Goal: Task Accomplishment & Management: Understand process/instructions

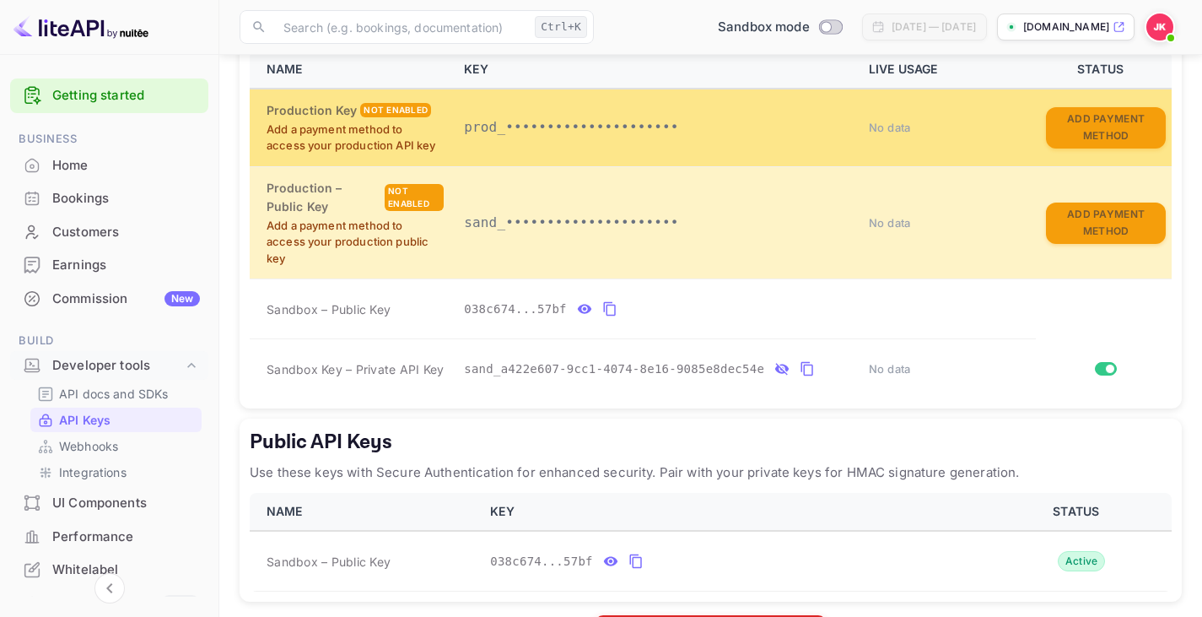
scroll to position [82, 0]
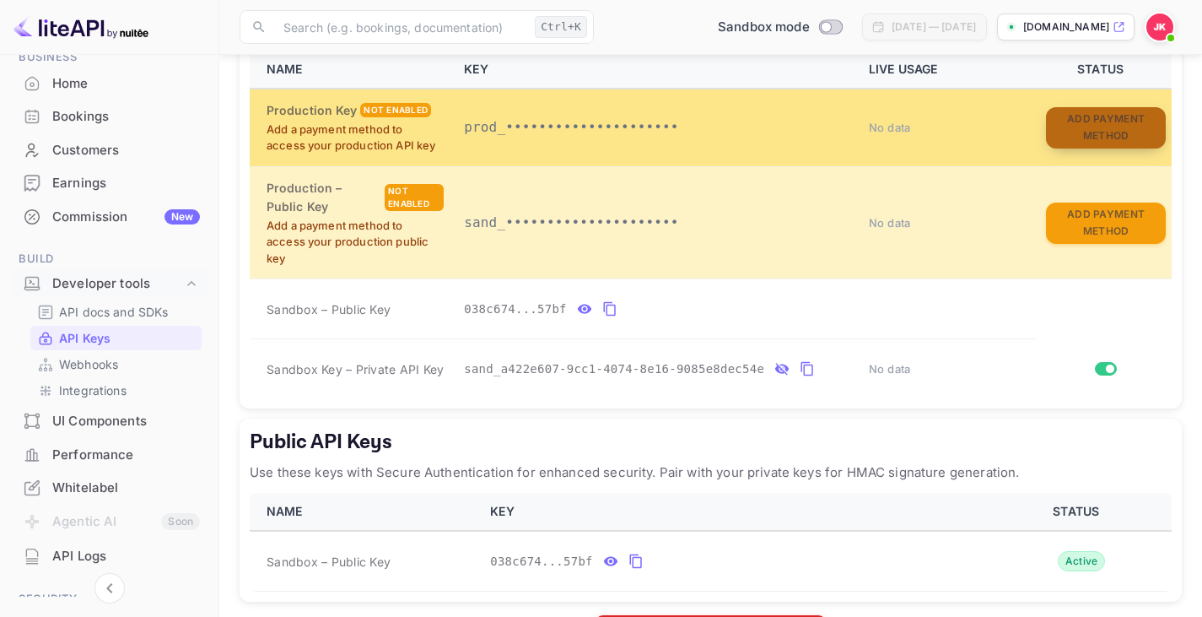
click at [1105, 138] on button "Add Payment Method" at bounding box center [1106, 127] width 120 height 41
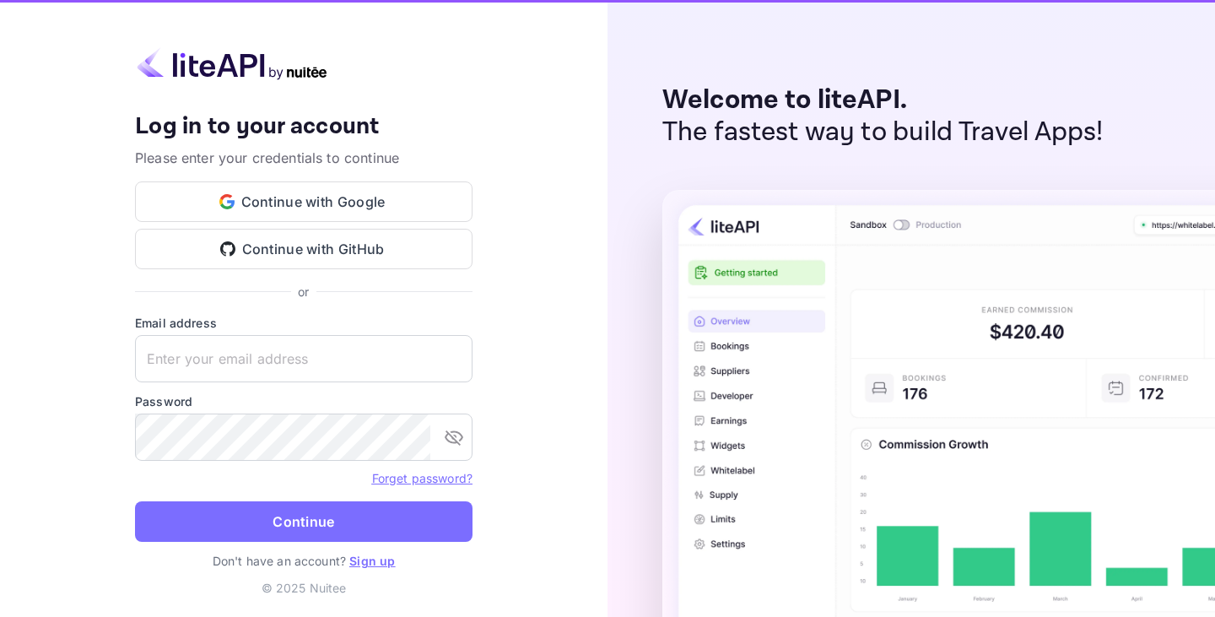
type input "[EMAIL_ADDRESS][DOMAIN_NAME]"
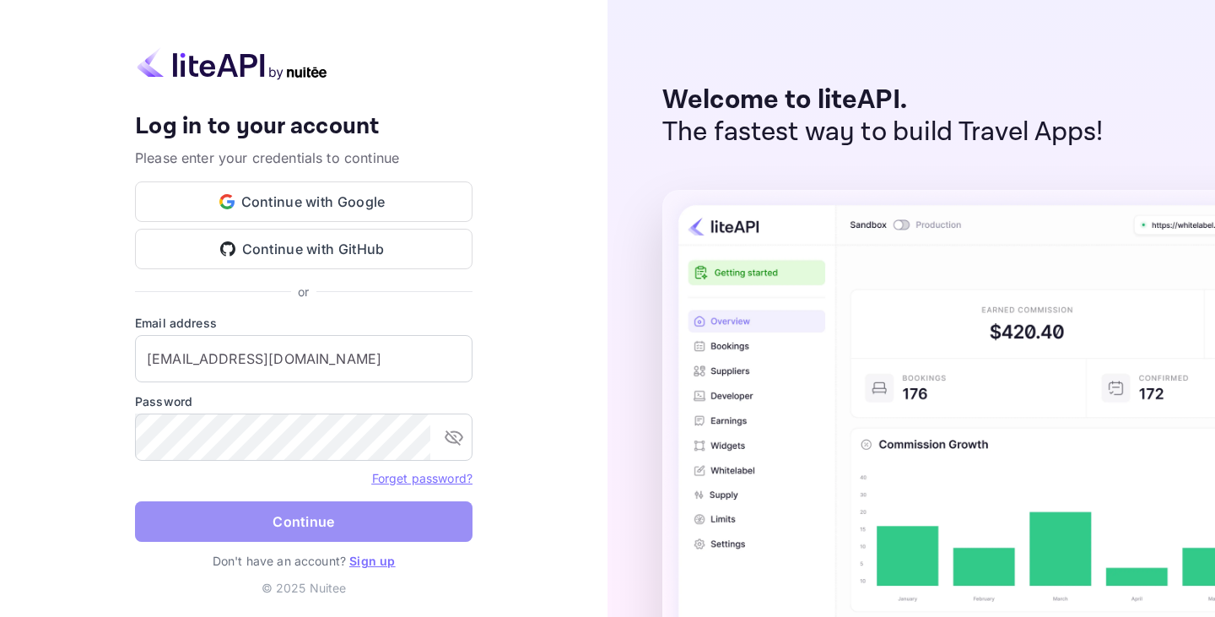
click at [273, 541] on button "Continue" at bounding box center [304, 521] width 338 height 41
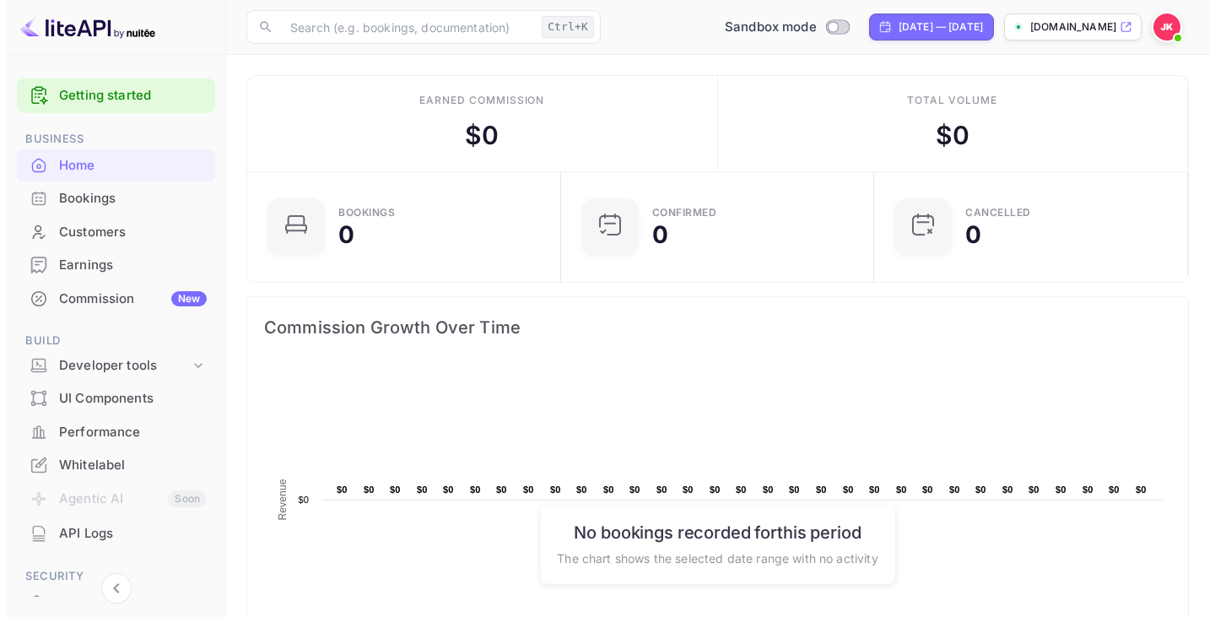
scroll to position [169, 0]
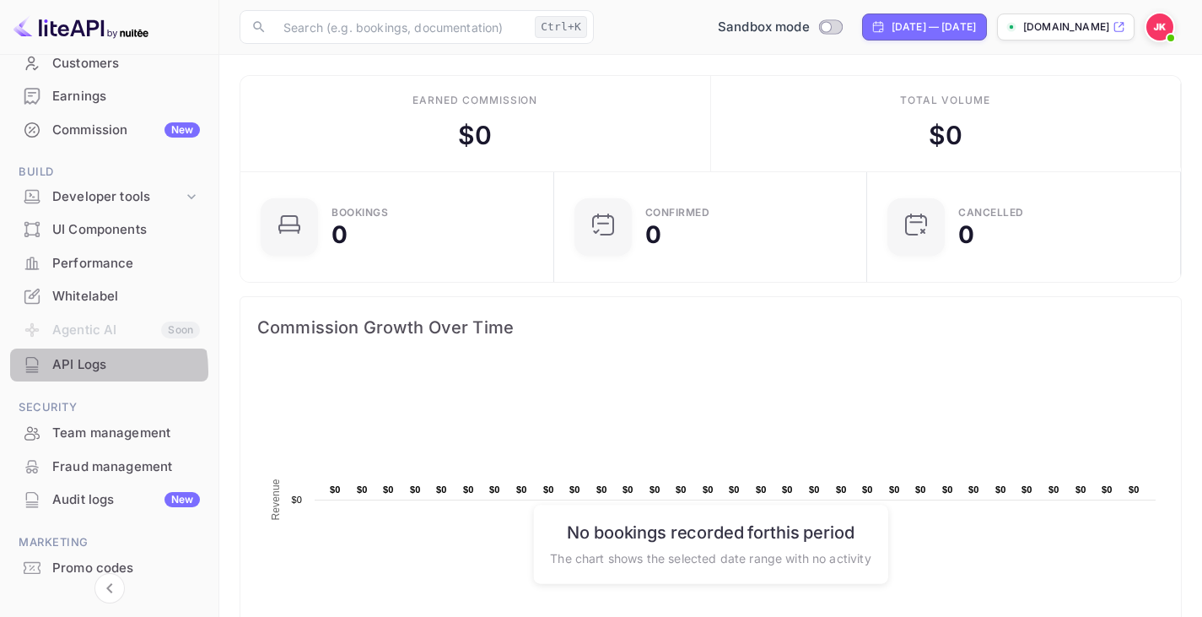
click at [84, 371] on div "API Logs" at bounding box center [126, 364] width 148 height 19
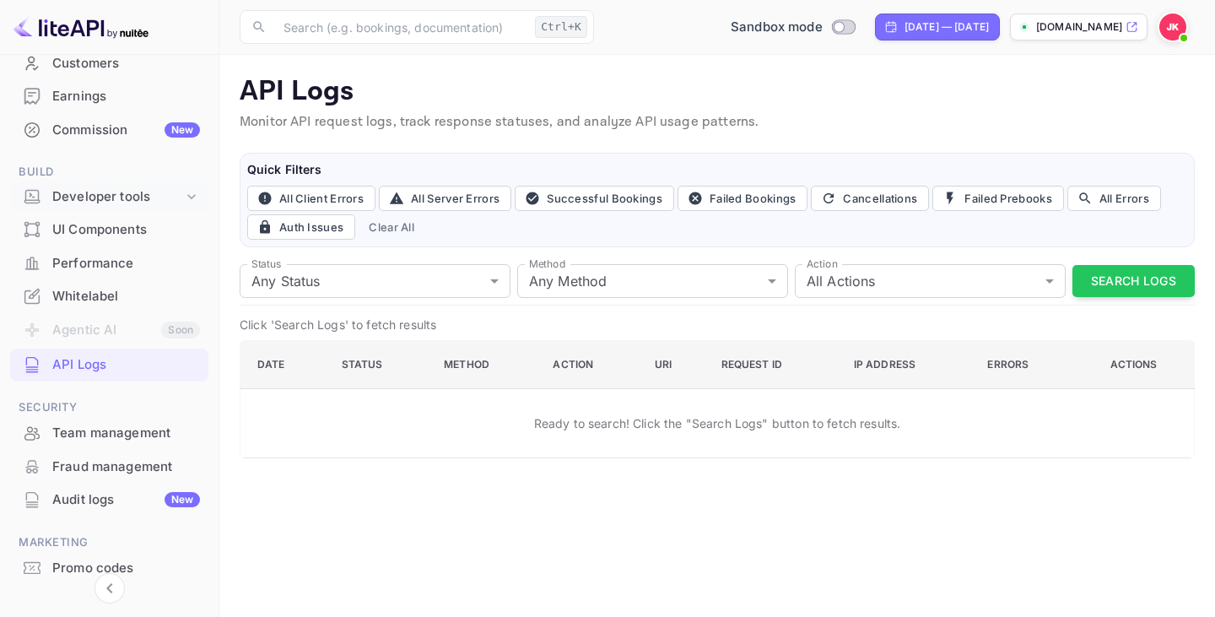
click at [183, 198] on icon at bounding box center [191, 196] width 17 height 17
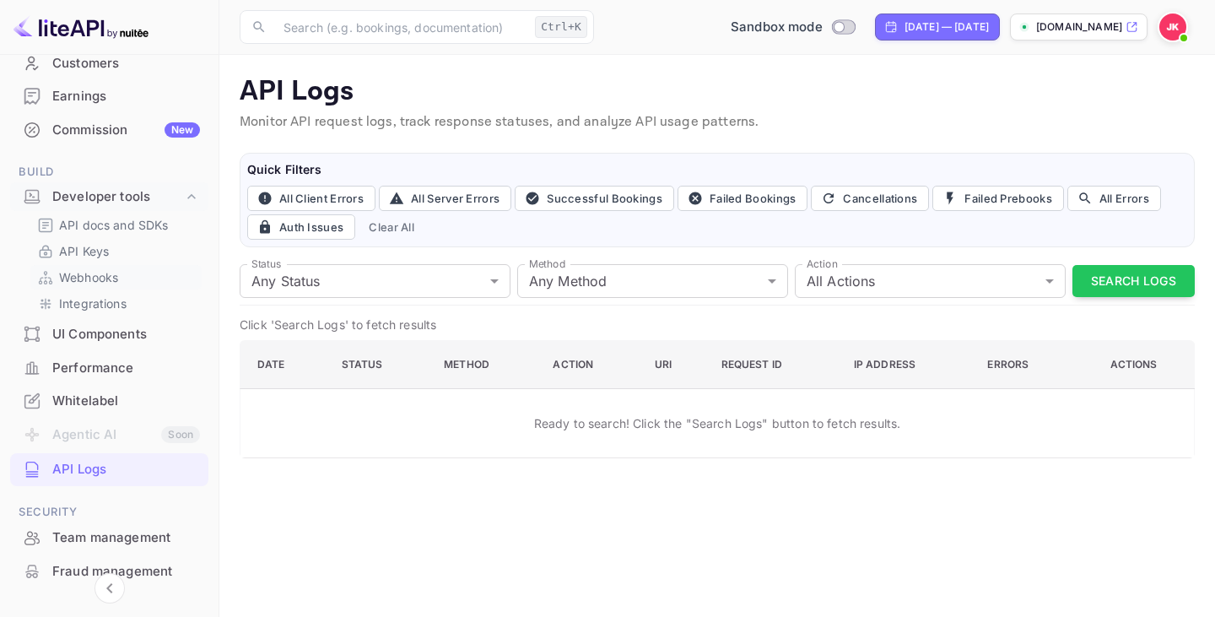
click at [123, 268] on link "Webhooks" at bounding box center [116, 277] width 158 height 18
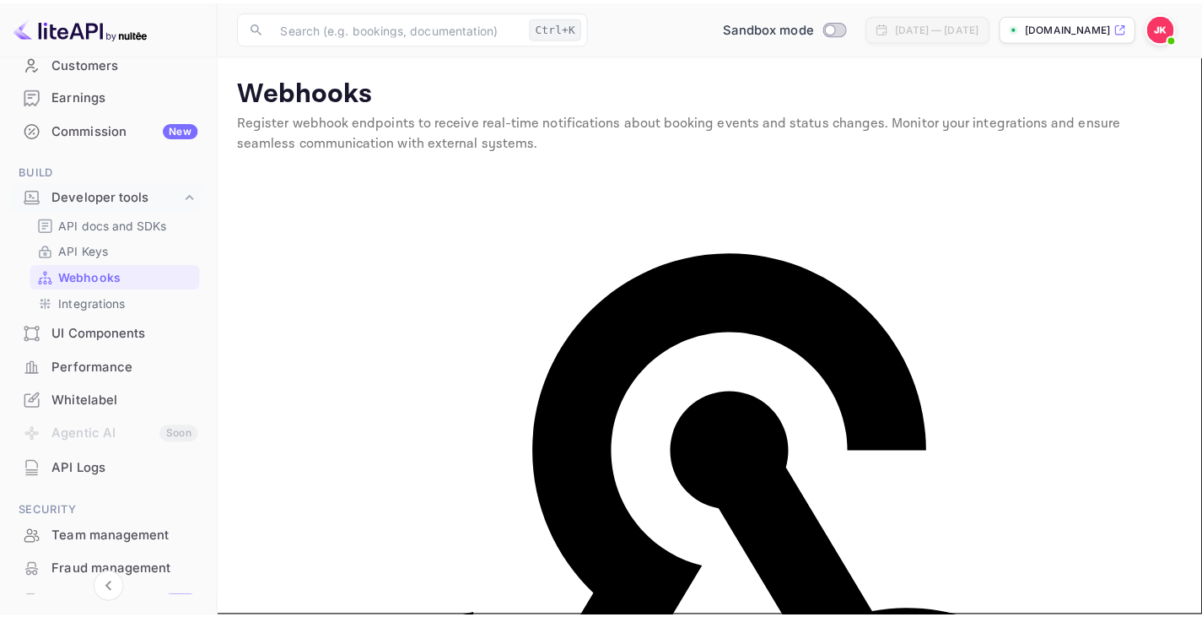
scroll to position [117, 0]
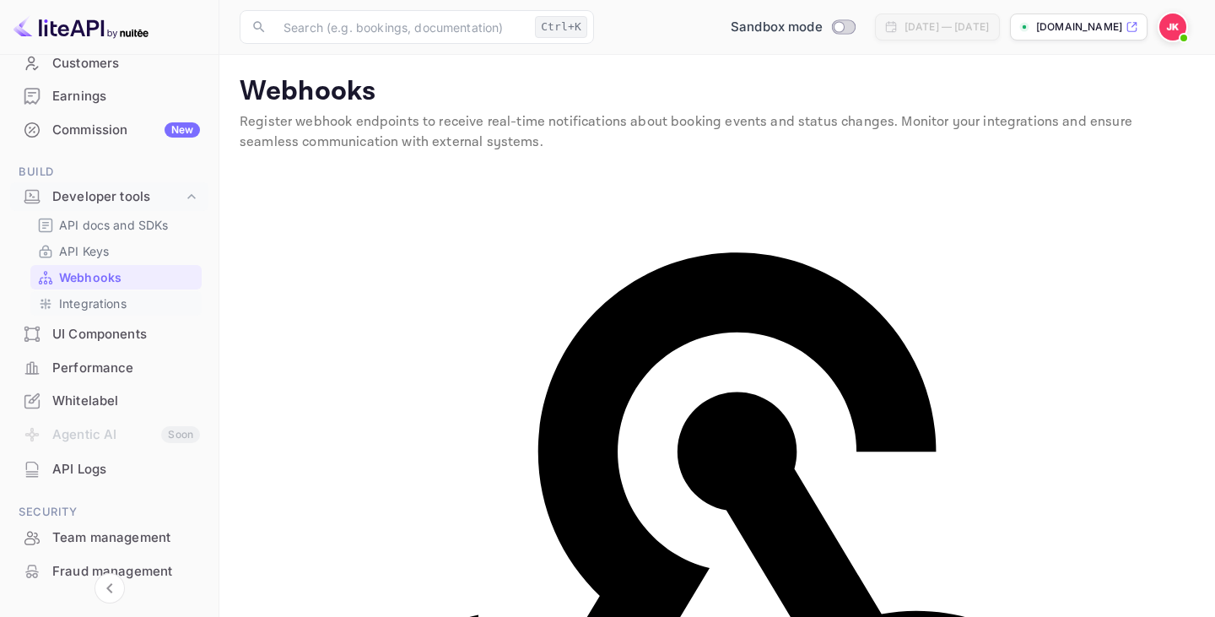
click at [135, 299] on link "Integrations" at bounding box center [116, 303] width 158 height 18
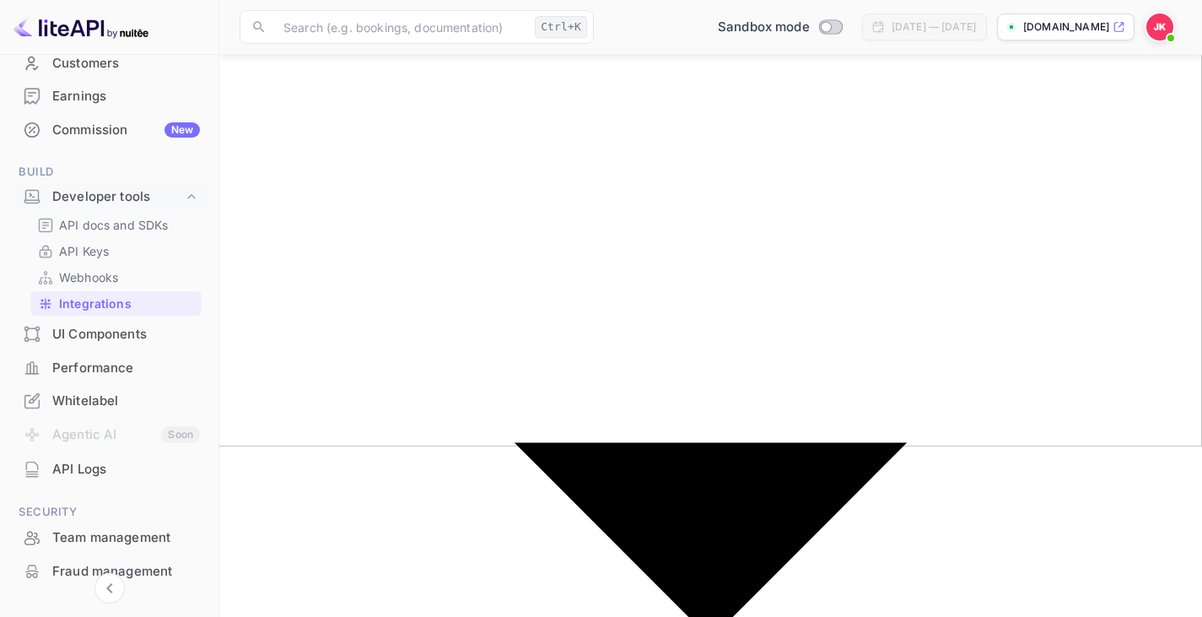
scroll to position [172, 0]
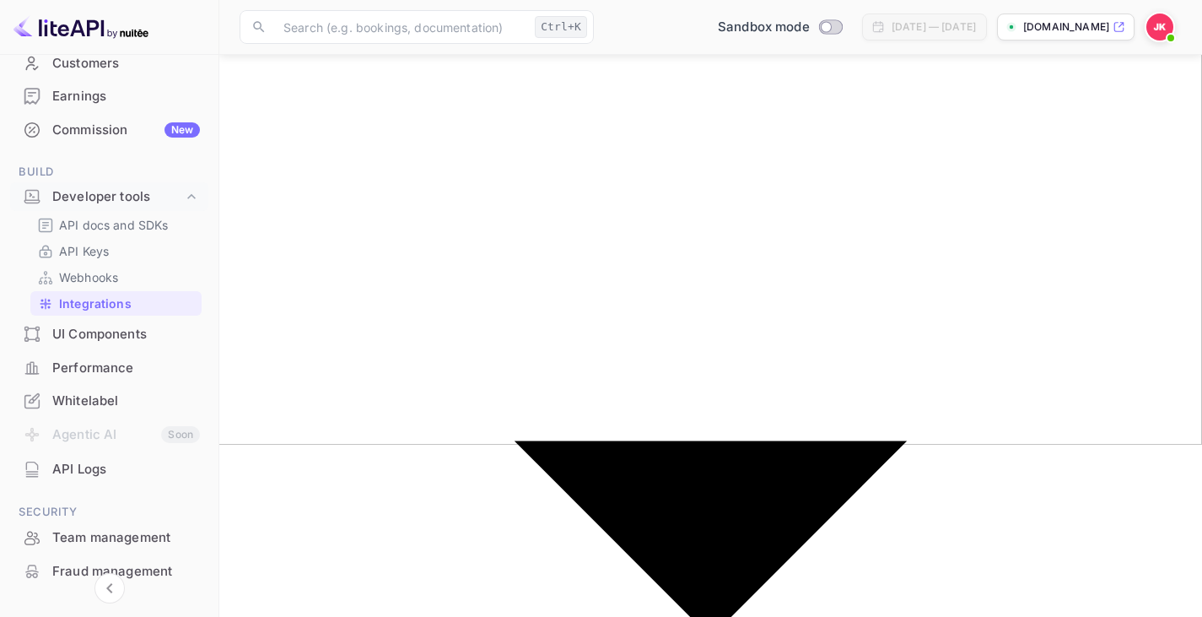
click at [79, 282] on p "Webhooks" at bounding box center [88, 277] width 59 height 18
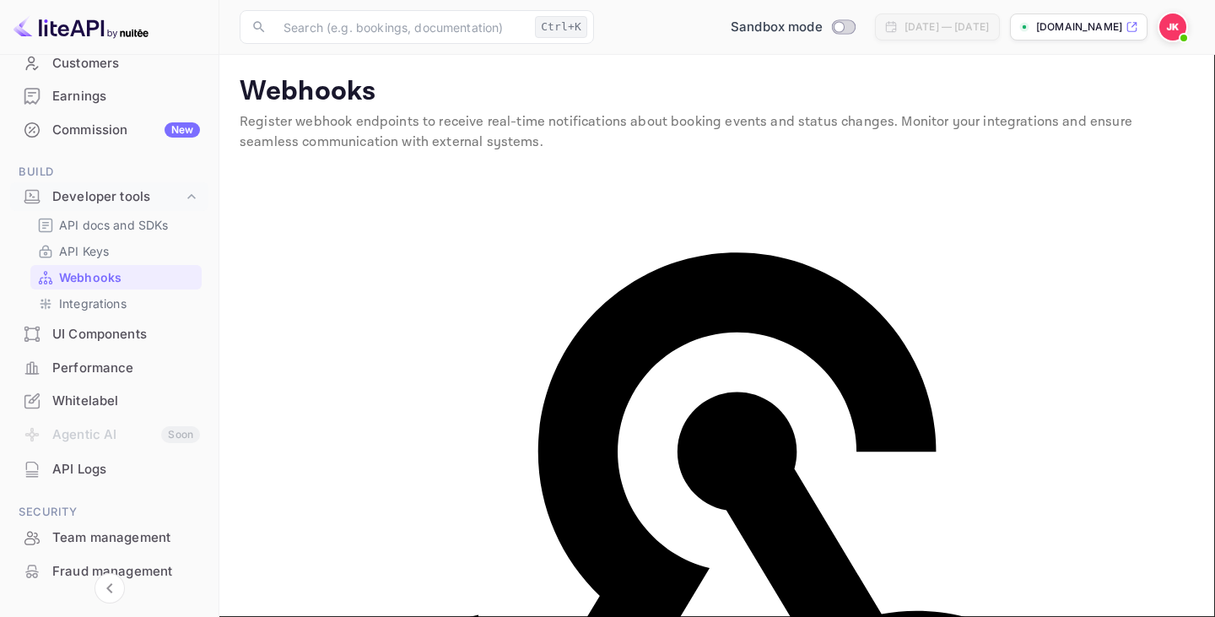
scroll to position [117, 0]
drag, startPoint x: 127, startPoint y: 51, endPoint x: 497, endPoint y: 471, distance: 559.6
copy div "egister Webhook Endpoint 💡 Getting started: Register your webhook endpoint belo…"
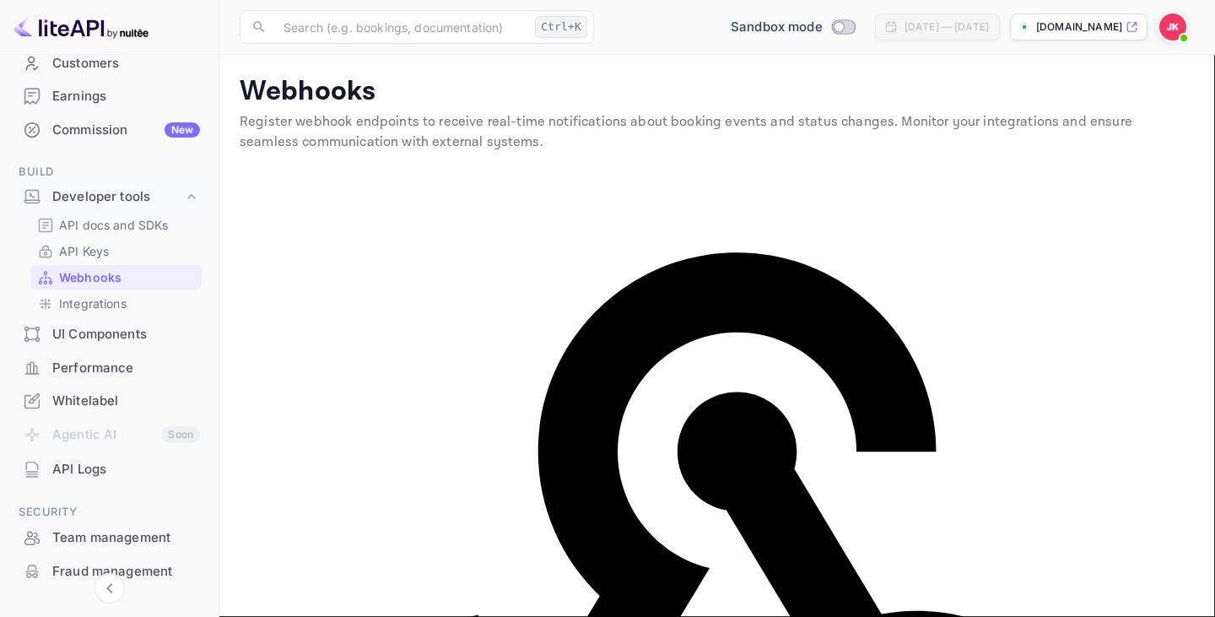
drag, startPoint x: 121, startPoint y: 54, endPoint x: 461, endPoint y: 496, distance: 557.8
copy div "Register Webhook Endpoint 💡 Getting started: Register your webhook endpoint bel…"
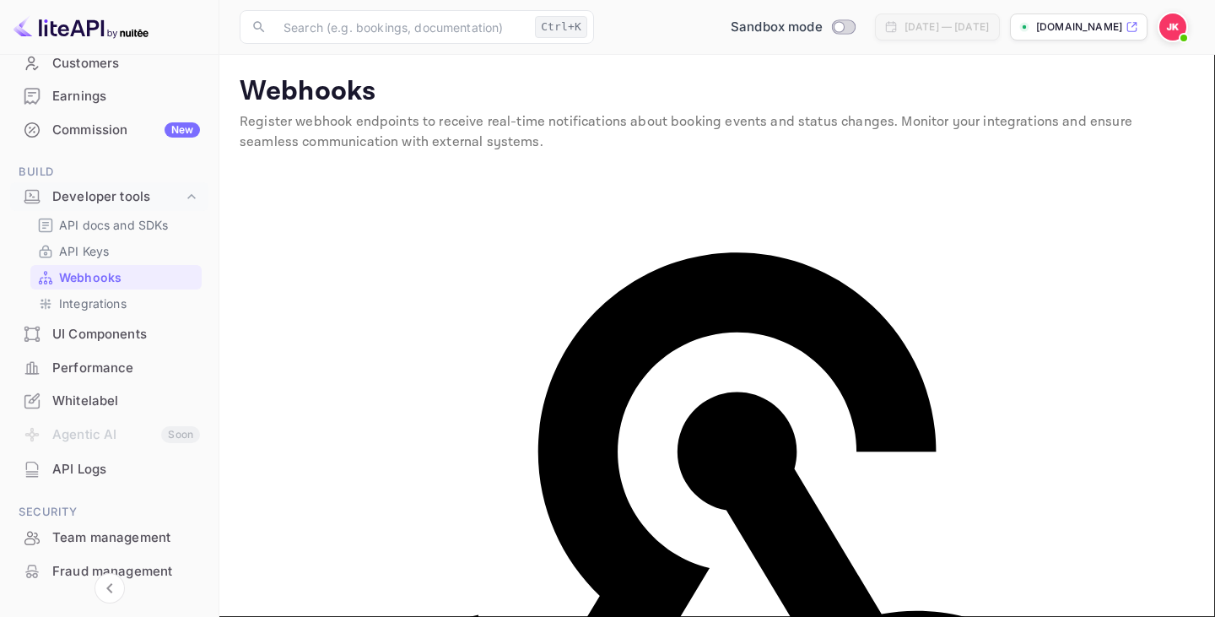
scroll to position [3, 0]
drag, startPoint x: 609, startPoint y: 95, endPoint x: 905, endPoint y: 332, distance: 379.3
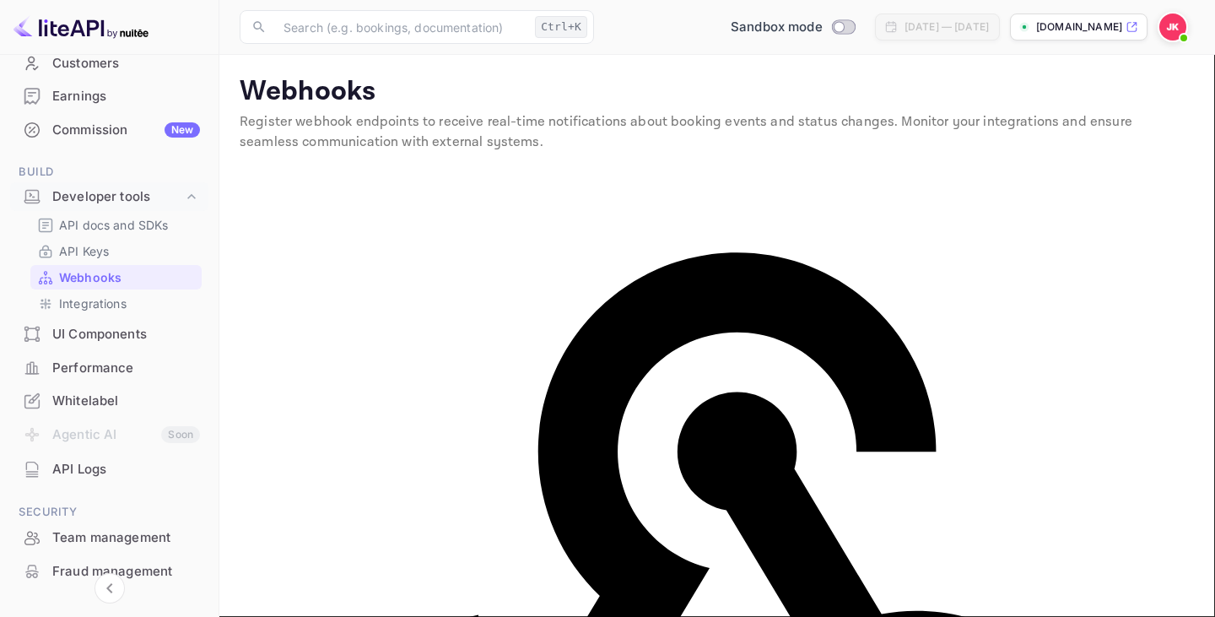
scroll to position [104, 0]
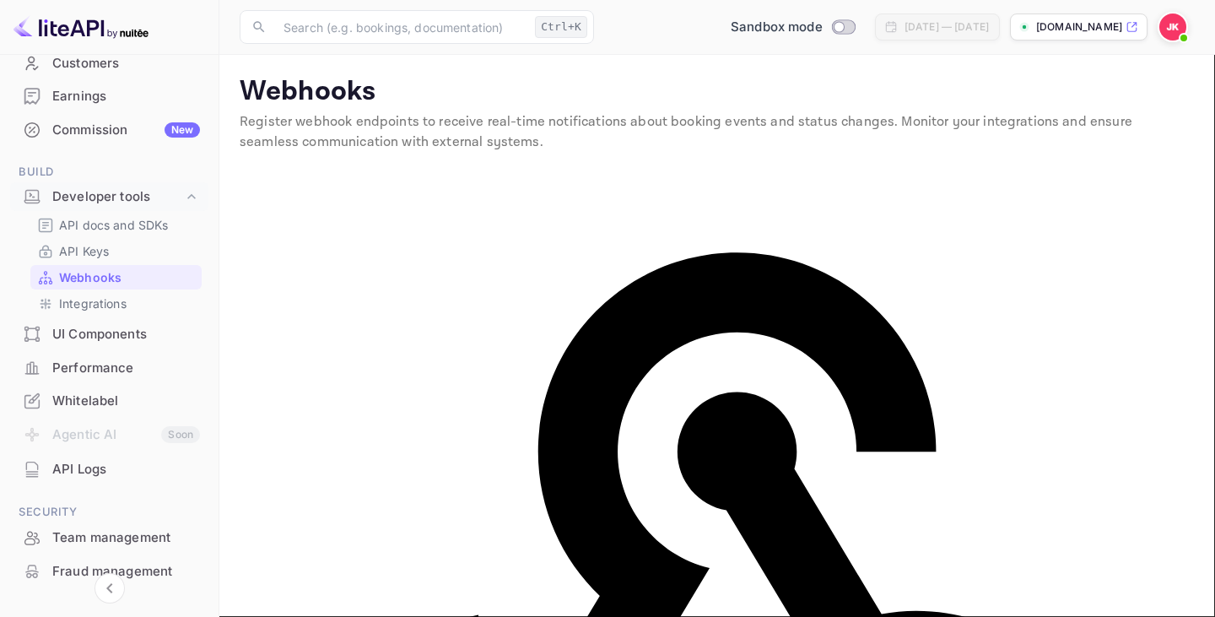
copy div "// server.js const express = require( 'express' ); const bodyParser = require( …"
